Goal: Register for event/course

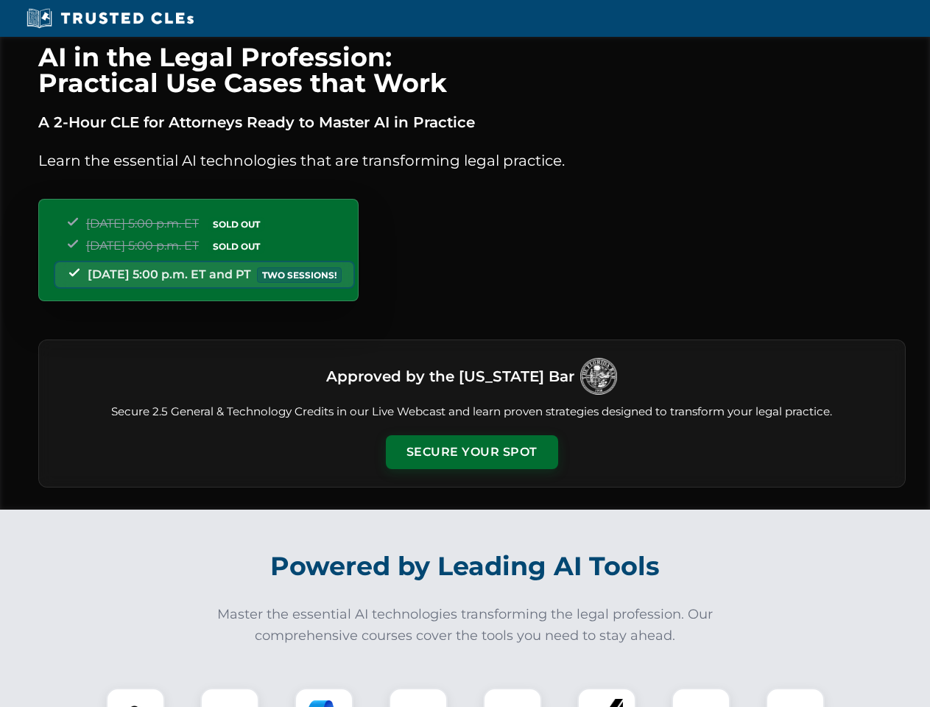
click at [471, 452] on button "Secure Your Spot" at bounding box center [472, 452] width 172 height 34
click at [136, 697] on img at bounding box center [135, 717] width 43 height 43
